Goal: Task Accomplishment & Management: Manage account settings

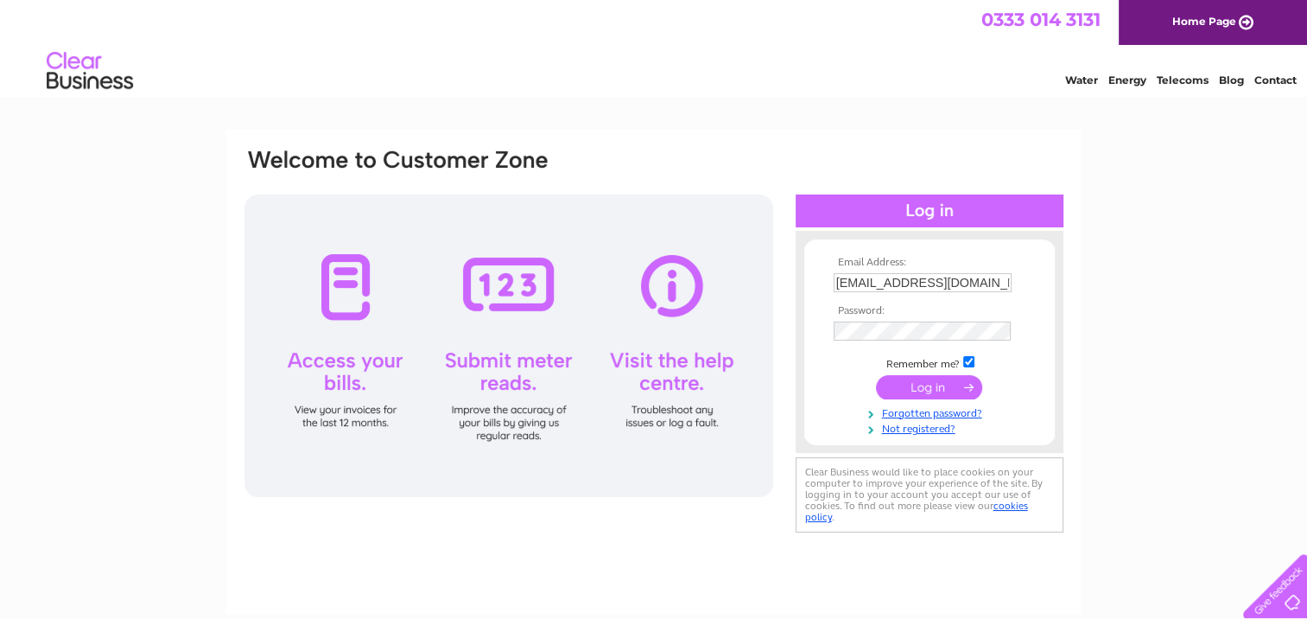
click at [943, 346] on tbody "Email Address: [PERSON_NAME][EMAIL_ADDRESS][DOMAIN_NAME] Password: Remember me?" at bounding box center [929, 346] width 200 height 179
click at [959, 389] on input "submit" at bounding box center [929, 387] width 106 height 24
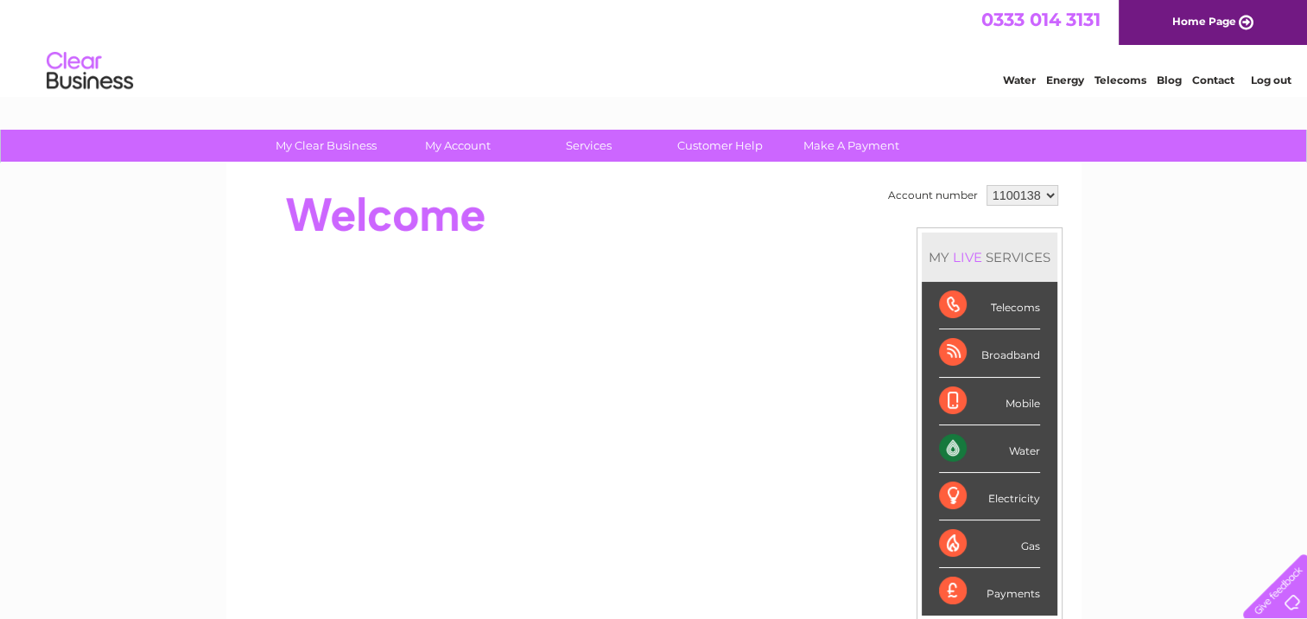
click at [989, 441] on div "Water" at bounding box center [989, 449] width 101 height 48
click at [1012, 444] on div "Water" at bounding box center [989, 449] width 101 height 48
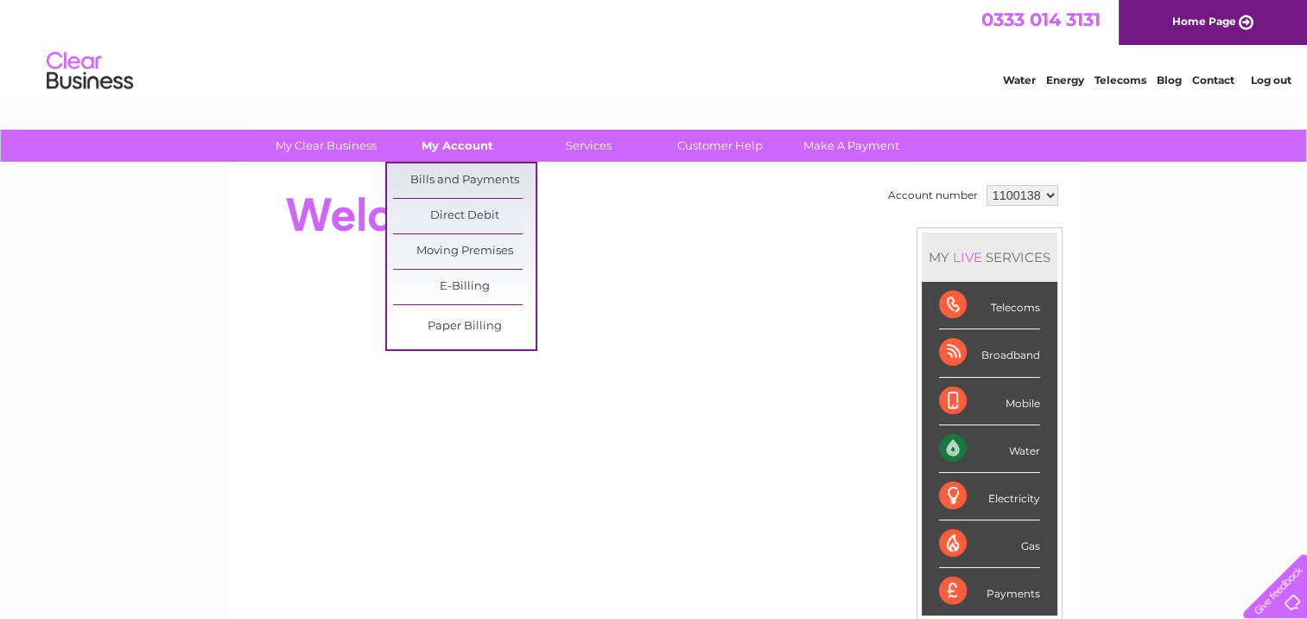
click at [485, 149] on link "My Account" at bounding box center [457, 146] width 143 height 32
click at [489, 183] on link "Bills and Payments" at bounding box center [464, 180] width 143 height 35
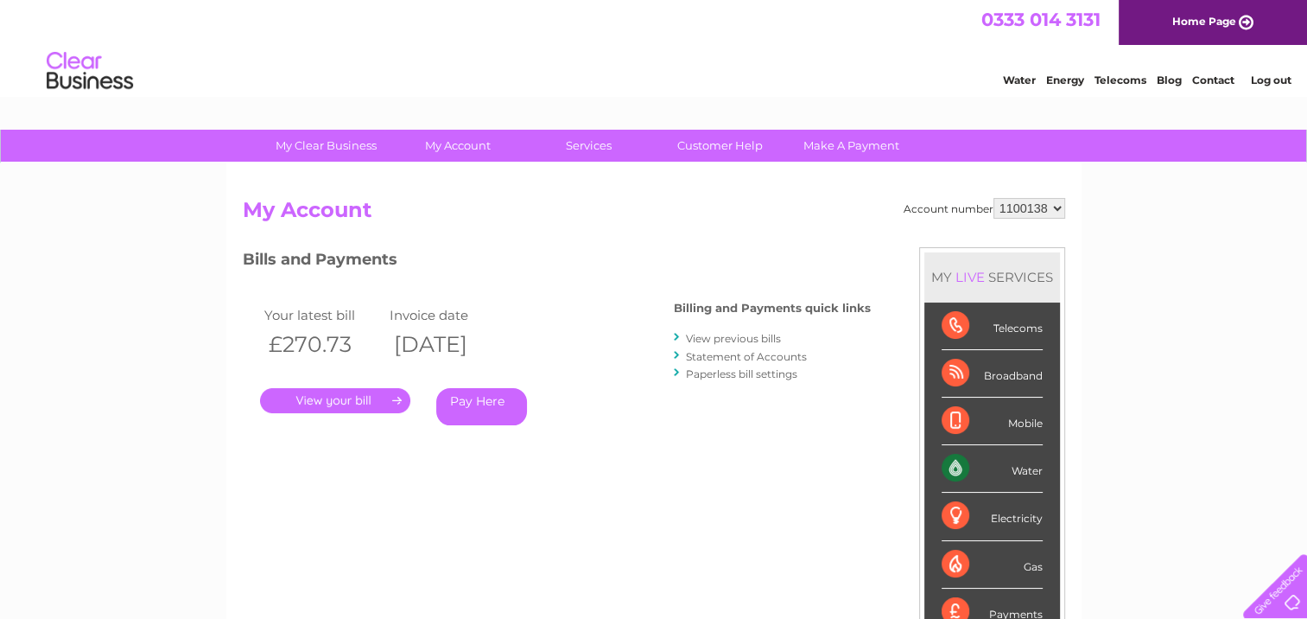
click at [394, 395] on link "." at bounding box center [335, 400] width 150 height 25
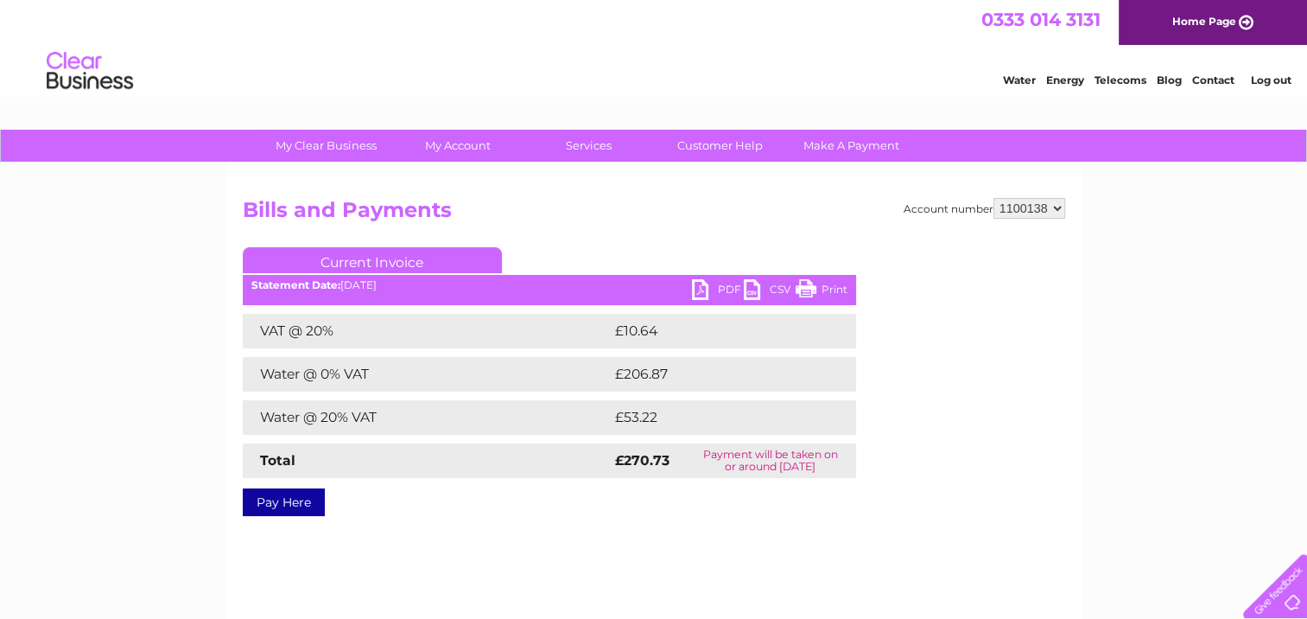
click at [714, 285] on link "PDF" at bounding box center [718, 291] width 52 height 25
